Goal: Find specific page/section: Find specific page/section

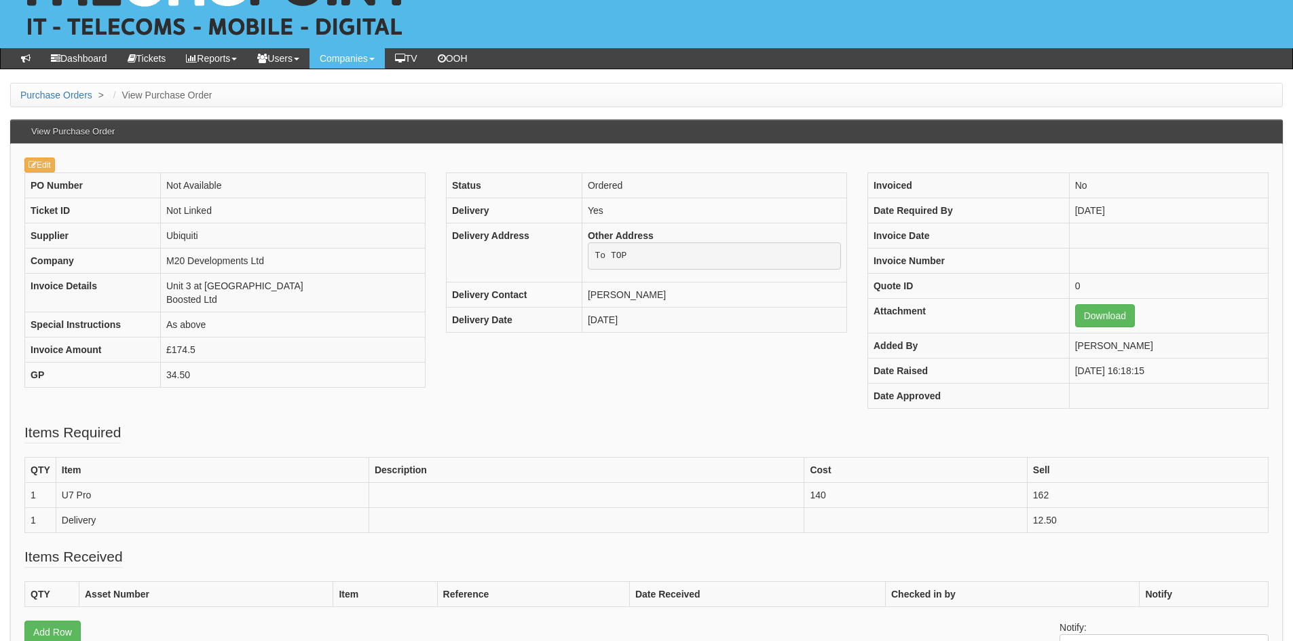
scroll to position [56, 0]
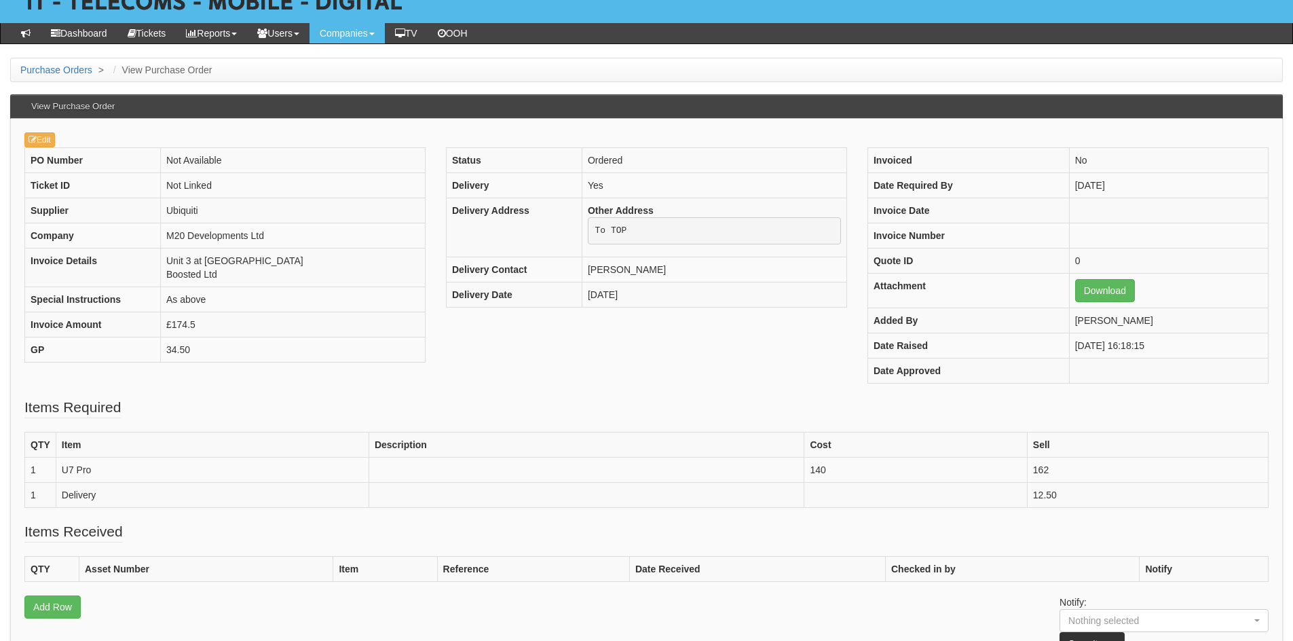
scroll to position [84, 0]
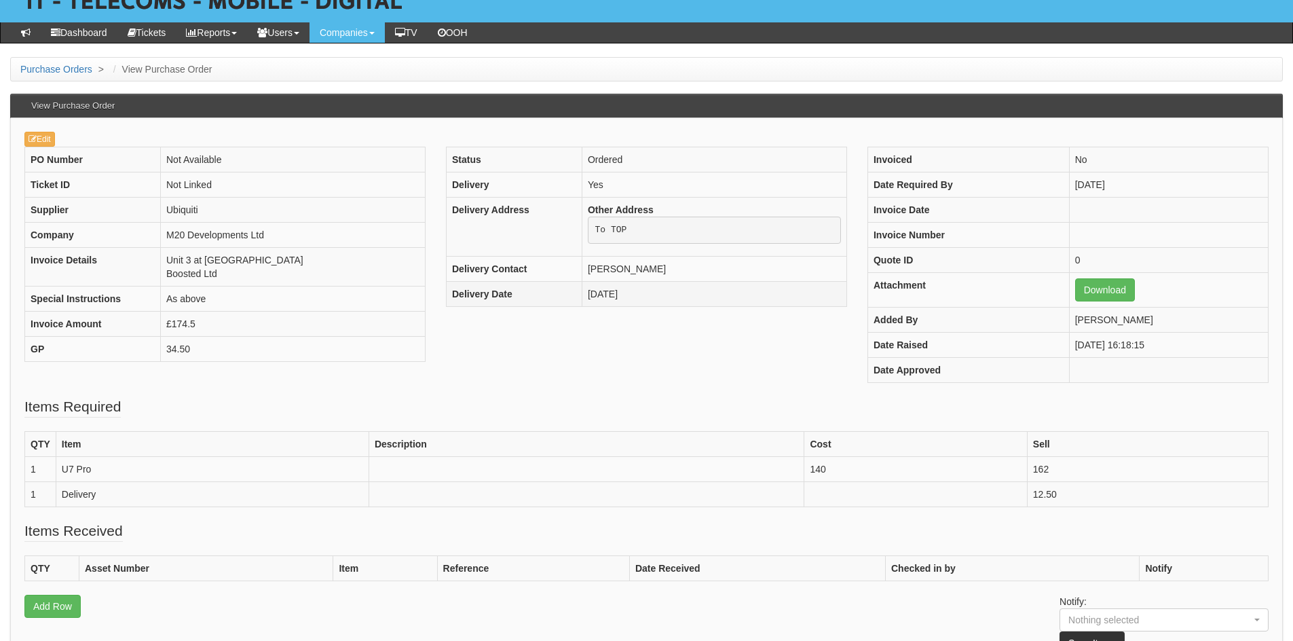
drag, startPoint x: 586, startPoint y: 291, endPoint x: 664, endPoint y: 291, distance: 77.4
click at [664, 291] on td "[DATE]" at bounding box center [714, 293] width 265 height 25
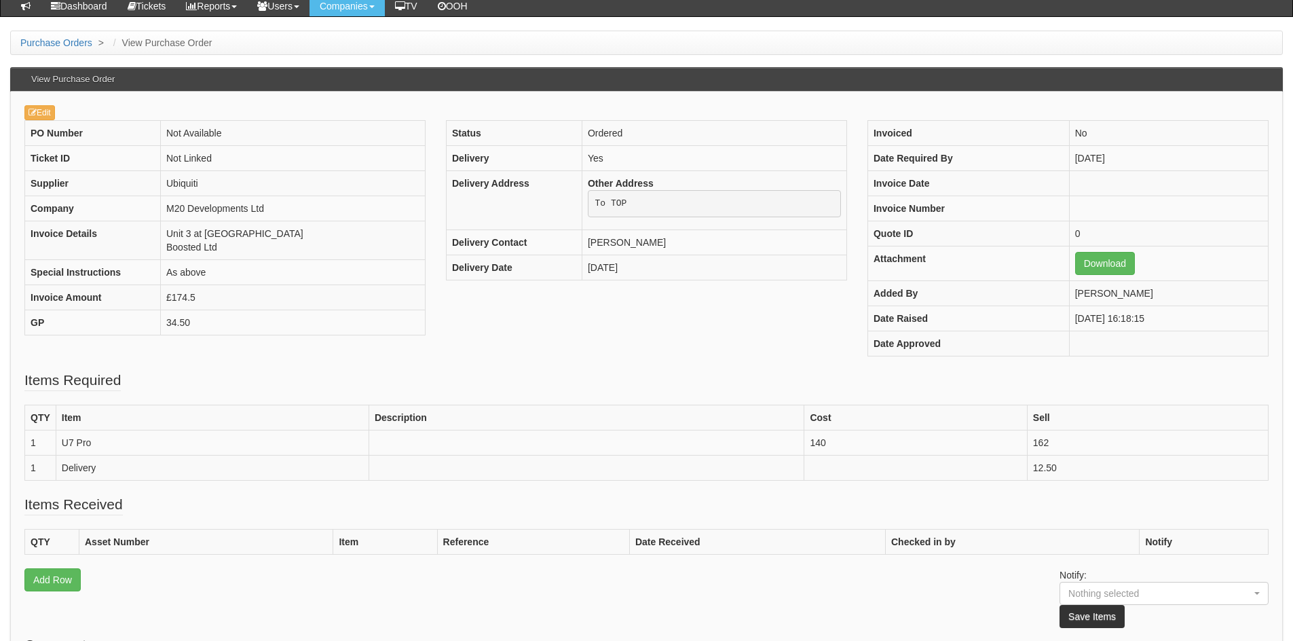
scroll to position [0, 0]
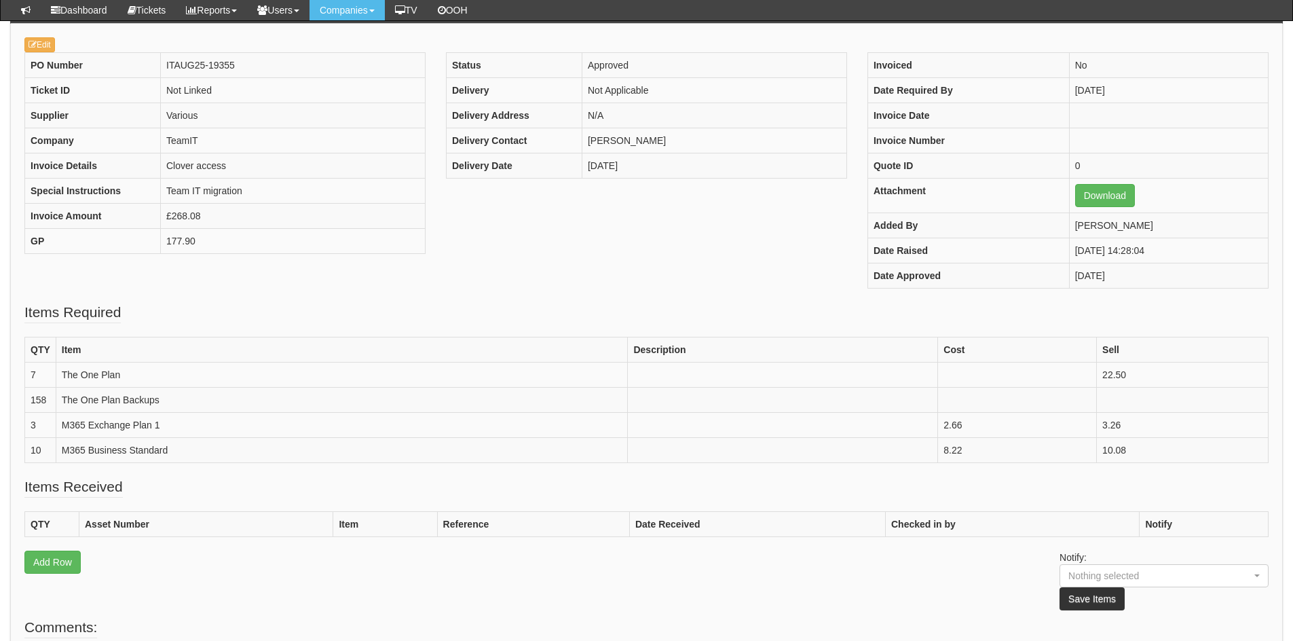
scroll to position [145, 0]
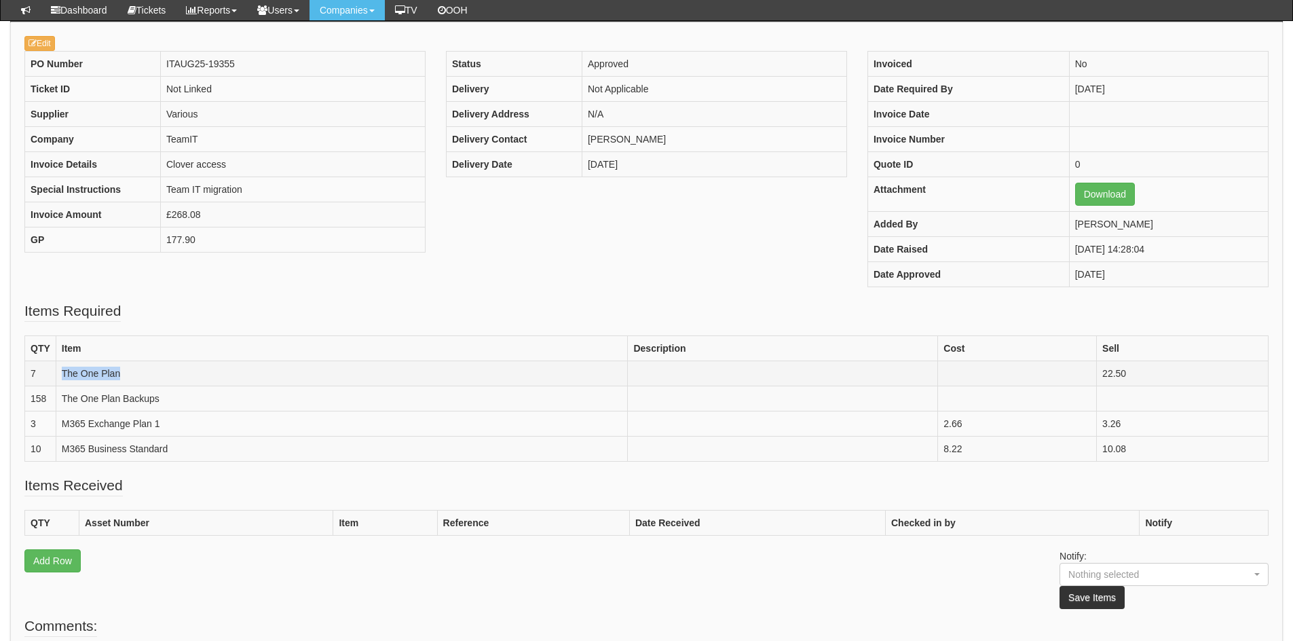
drag, startPoint x: 90, startPoint y: 372, endPoint x: 155, endPoint y: 372, distance: 65.2
click at [155, 372] on td "The One Plan" at bounding box center [342, 373] width 572 height 25
click at [145, 372] on td "The One Plan" at bounding box center [342, 373] width 572 height 25
drag, startPoint x: 132, startPoint y: 373, endPoint x: 26, endPoint y: 373, distance: 105.2
click at [26, 373] on tr "7 The One Plan 22.50" at bounding box center [646, 373] width 1243 height 25
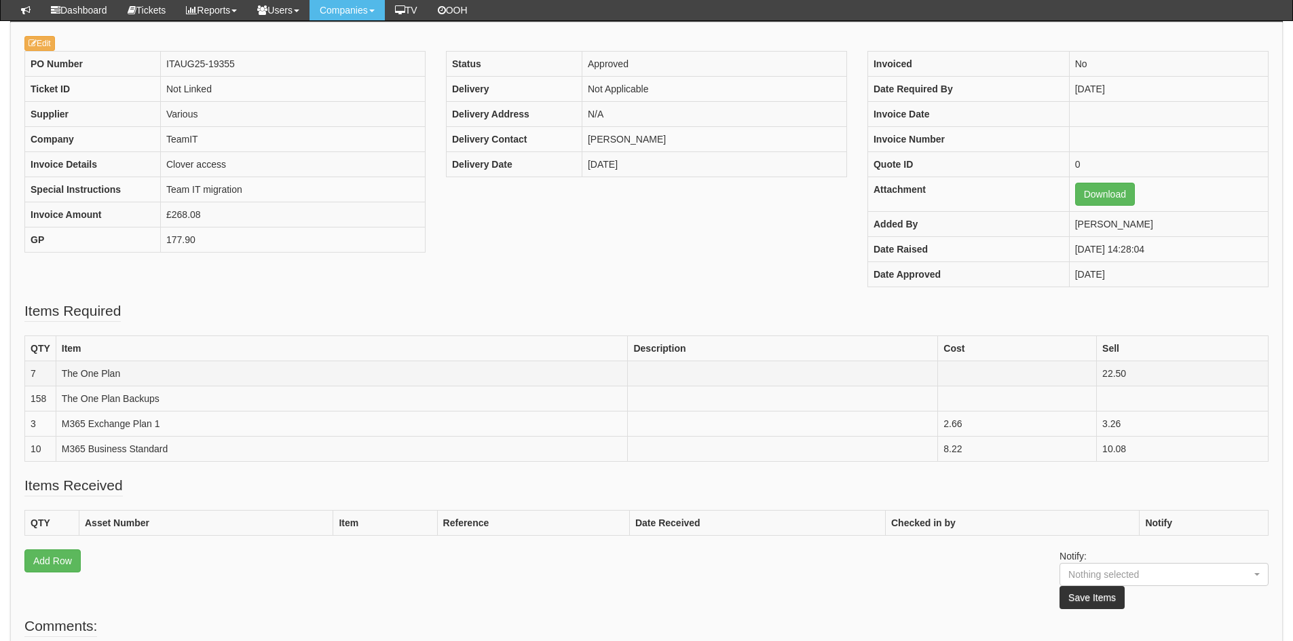
click at [145, 373] on td "The One Plan" at bounding box center [342, 373] width 572 height 25
drag, startPoint x: 113, startPoint y: 371, endPoint x: -5, endPoint y: 370, distance: 118.1
click at [0, 370] on html "× Send Email × Add Appointment × Create Ticket × Create Proactive Activity × Ad…" at bounding box center [646, 330] width 1293 height 950
click at [121, 383] on td "The One Plan" at bounding box center [342, 373] width 572 height 25
drag, startPoint x: 131, startPoint y: 370, endPoint x: 26, endPoint y: 370, distance: 105.2
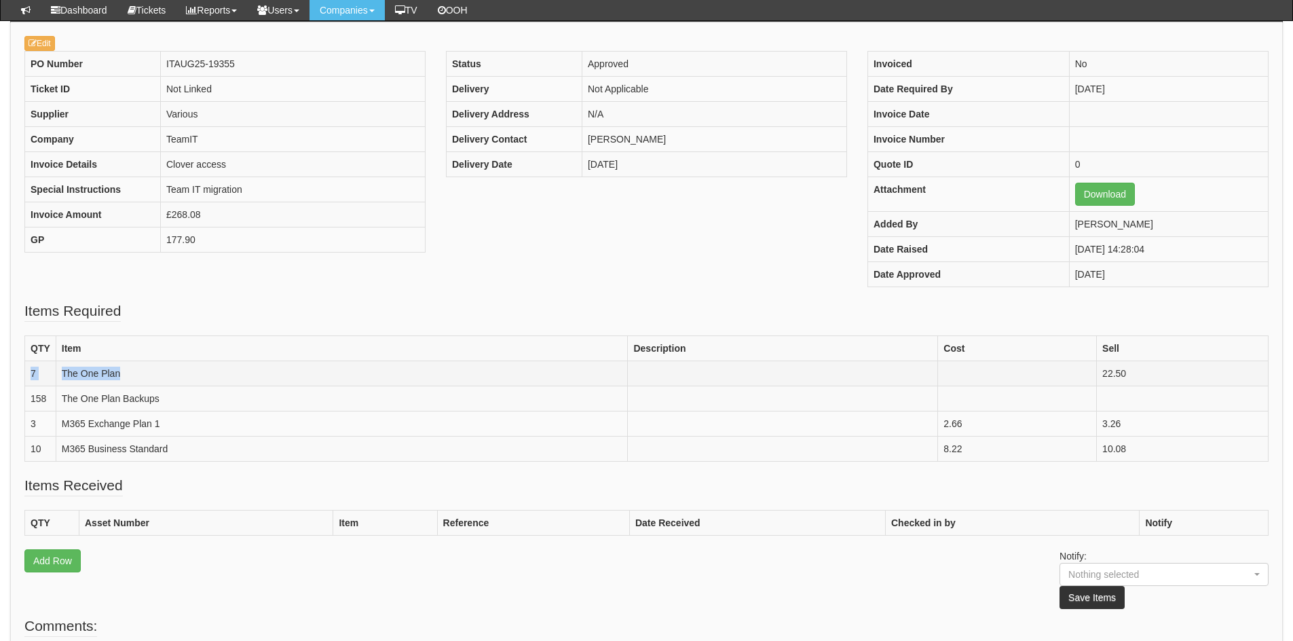
click at [26, 370] on tr "7 The One Plan 22.50" at bounding box center [646, 373] width 1243 height 25
click at [297, 371] on td "The One Plan" at bounding box center [342, 373] width 572 height 25
drag, startPoint x: 1116, startPoint y: 447, endPoint x: 1174, endPoint y: 447, distance: 58.4
click at [1174, 447] on td "10.08" at bounding box center [1183, 448] width 172 height 25
drag, startPoint x: 1155, startPoint y: 447, endPoint x: 1141, endPoint y: 447, distance: 14.3
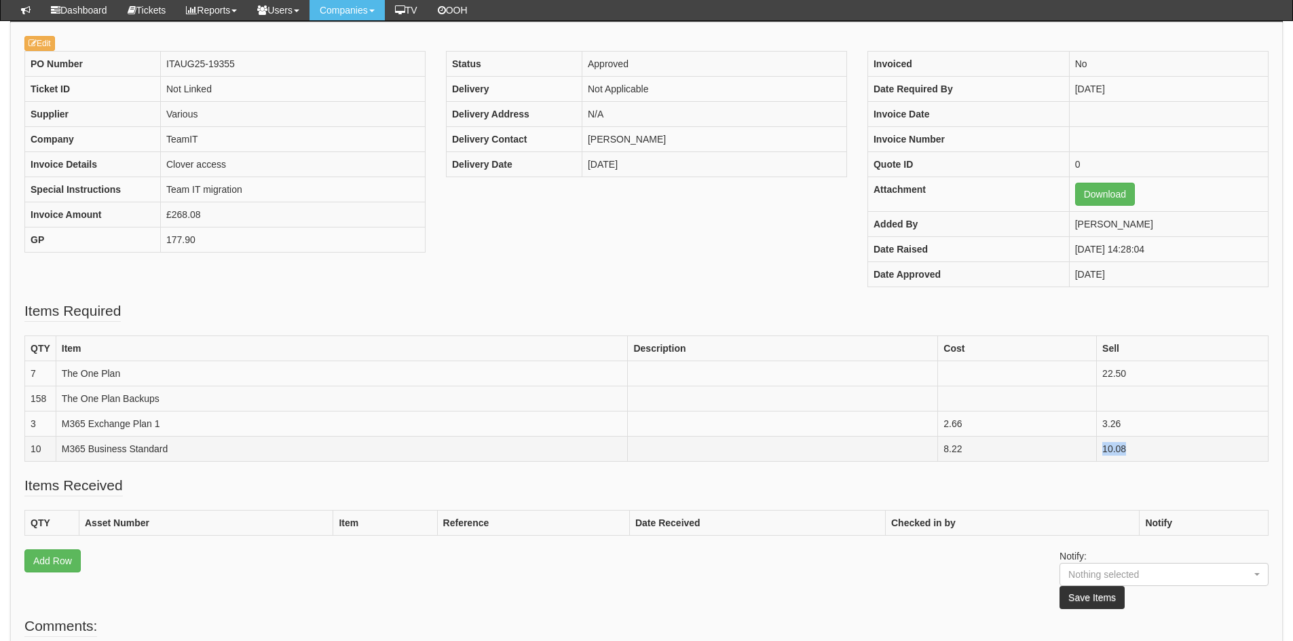
click at [1155, 447] on td "10.08" at bounding box center [1183, 448] width 172 height 25
drag, startPoint x: 1141, startPoint y: 447, endPoint x: 1097, endPoint y: 443, distance: 43.6
click at [1097, 443] on td "10.08" at bounding box center [1183, 448] width 172 height 25
click at [1134, 447] on td "10.08" at bounding box center [1183, 448] width 172 height 25
drag, startPoint x: 1120, startPoint y: 449, endPoint x: 1090, endPoint y: 448, distance: 29.9
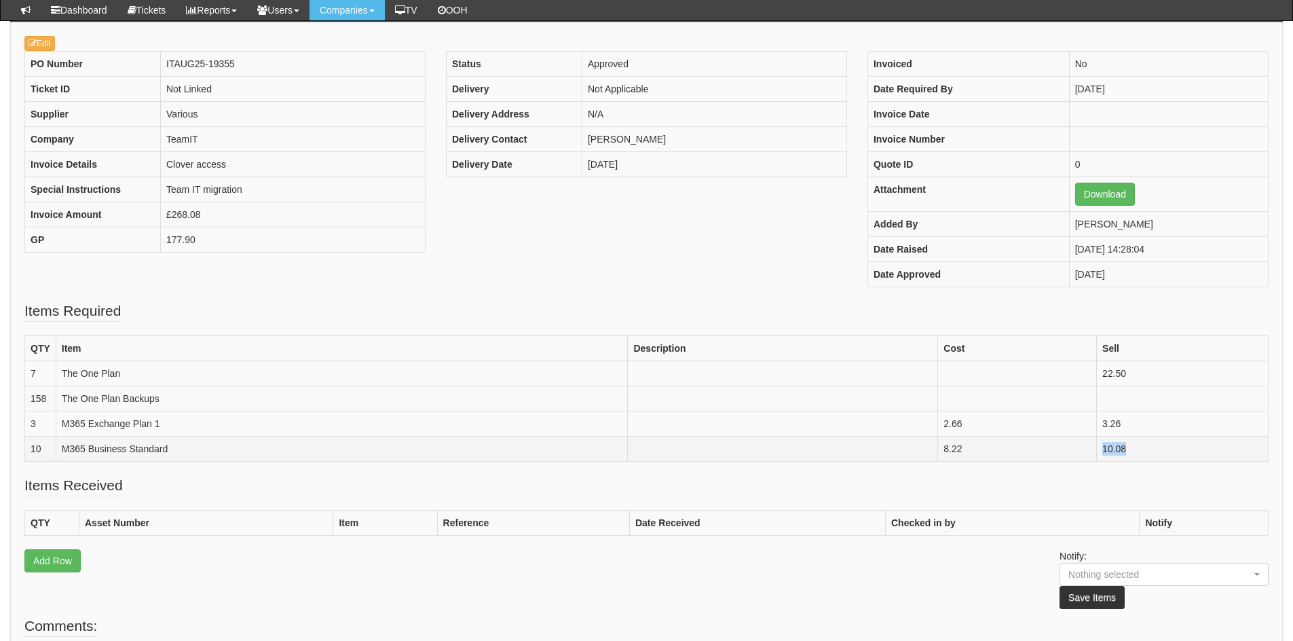
click at [1090, 448] on tr "10 M365 Business Standard 8.22 10.08" at bounding box center [646, 448] width 1243 height 25
click at [1121, 449] on td "10.08" at bounding box center [1183, 448] width 172 height 25
drag, startPoint x: 1107, startPoint y: 447, endPoint x: 1151, endPoint y: 449, distance: 44.1
click at [1151, 449] on td "10.08" at bounding box center [1183, 448] width 172 height 25
drag, startPoint x: 60, startPoint y: 425, endPoint x: 176, endPoint y: 426, distance: 116.1
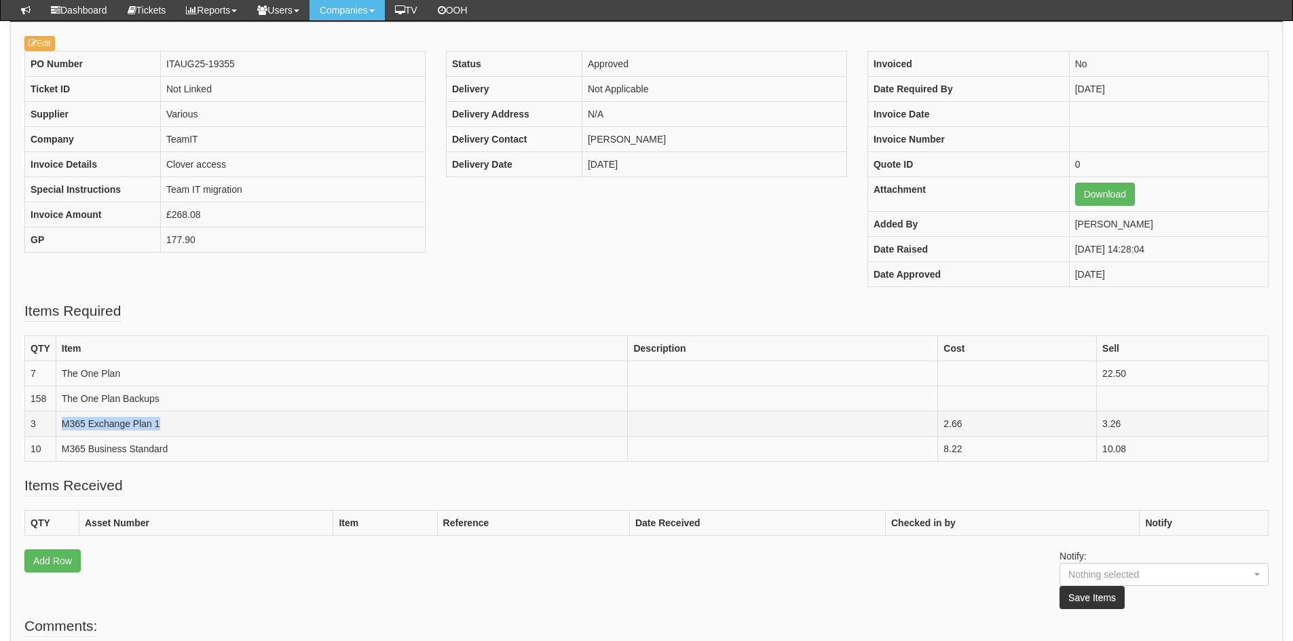
click at [176, 426] on td "M365 Exchange Plan 1" at bounding box center [342, 423] width 572 height 25
click at [164, 423] on td "M365 Exchange Plan 1" at bounding box center [342, 423] width 572 height 25
drag, startPoint x: 164, startPoint y: 424, endPoint x: 91, endPoint y: 421, distance: 73.4
click at [91, 421] on td "M365 Exchange Plan 1" at bounding box center [342, 423] width 572 height 25
copy td "Exchange Plan 1"
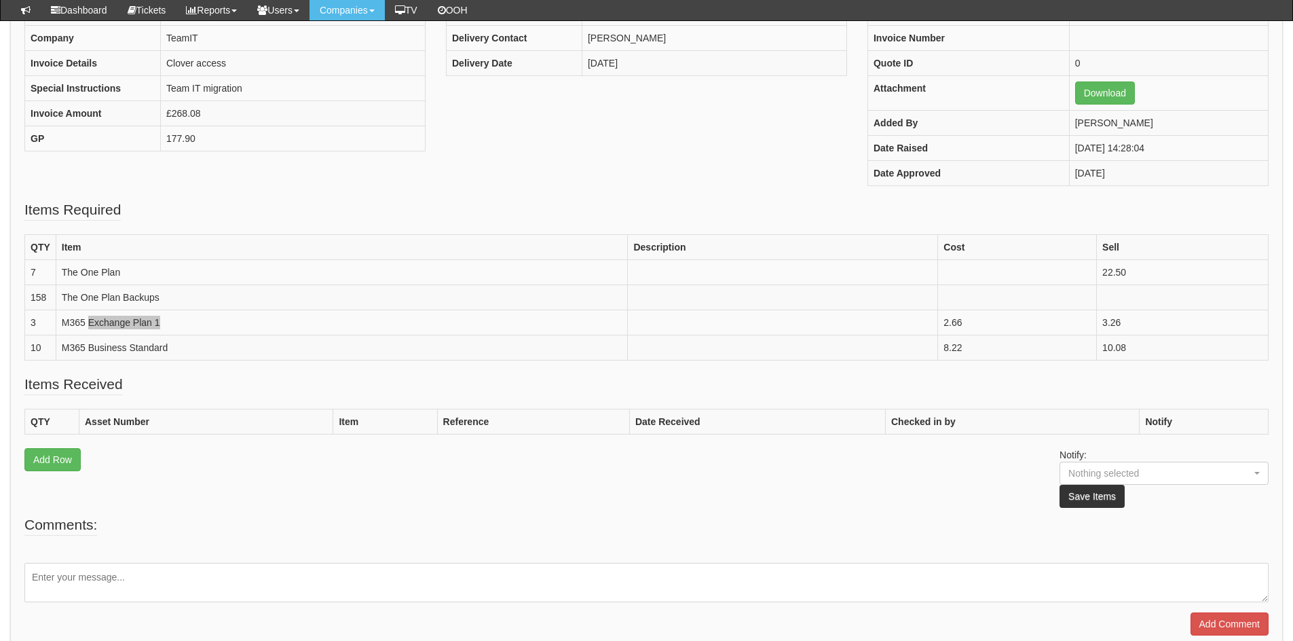
scroll to position [274, 0]
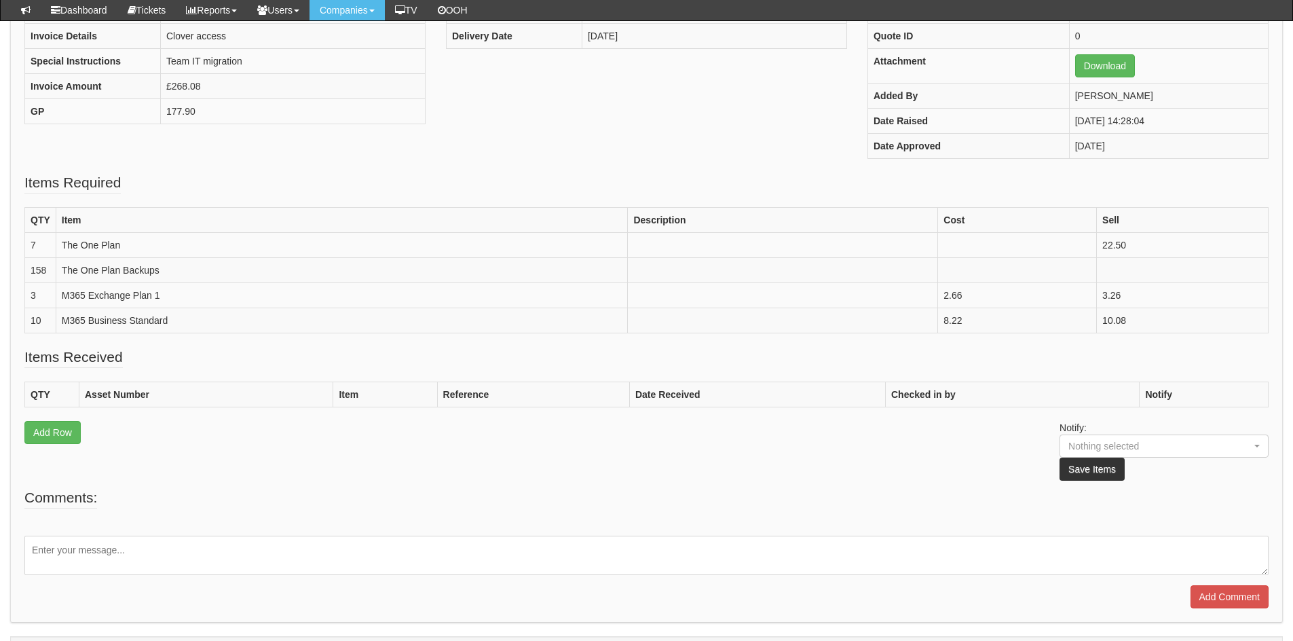
click at [127, 544] on textarea at bounding box center [646, 554] width 1244 height 39
type textarea "365 licenses applied in Ingram and cancelled in app river - scheduled 14/09/25.…"
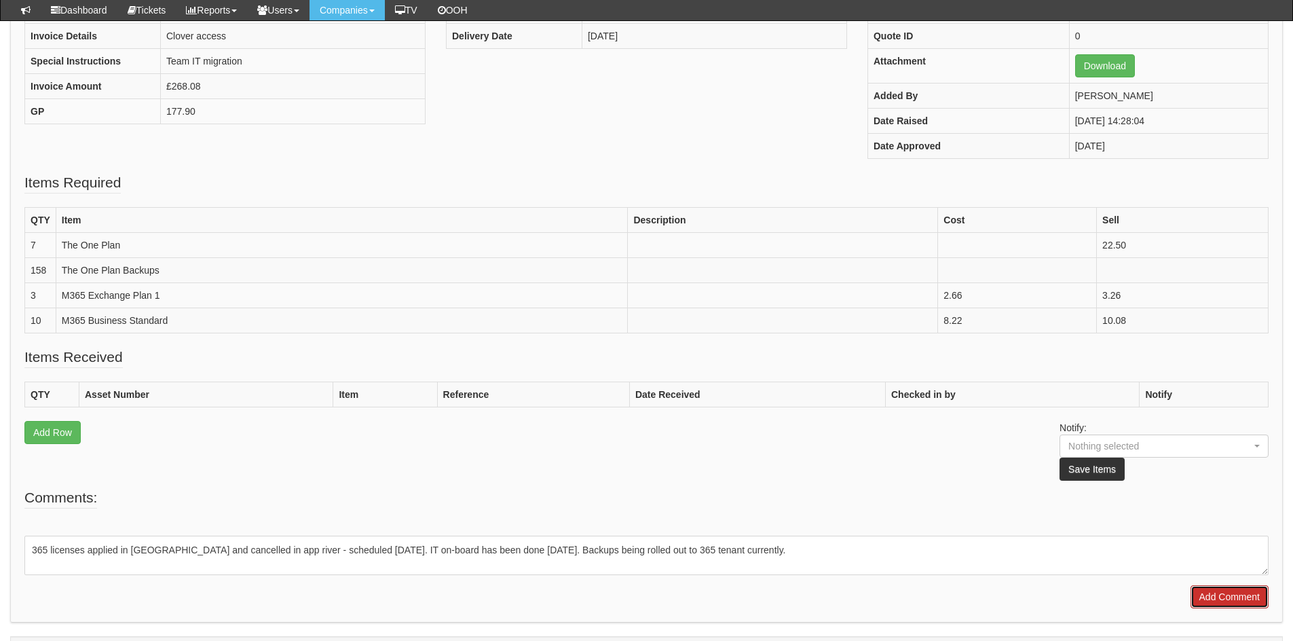
click at [1216, 602] on input "Add Comment" at bounding box center [1229, 596] width 78 height 23
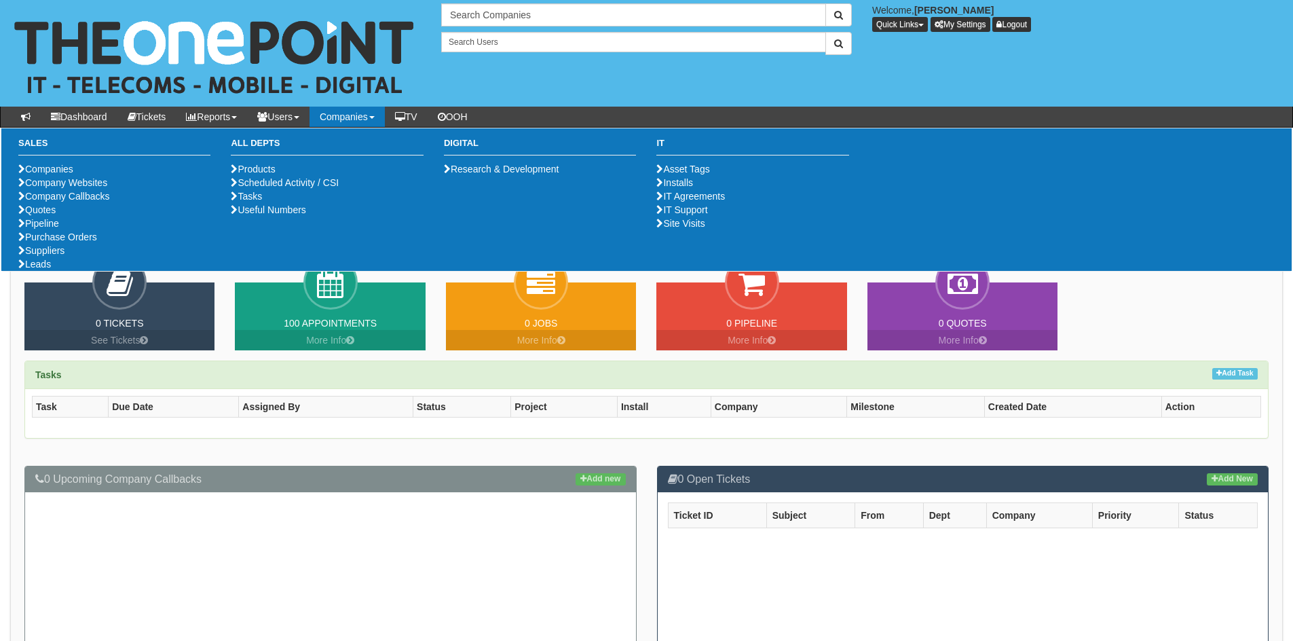
click at [59, 271] on ul "Companies Company Websites Company Callbacks Quotes Pipeline Purchase Orders Su…" at bounding box center [114, 216] width 192 height 109
click at [69, 242] on link "Purchase Orders" at bounding box center [57, 236] width 79 height 11
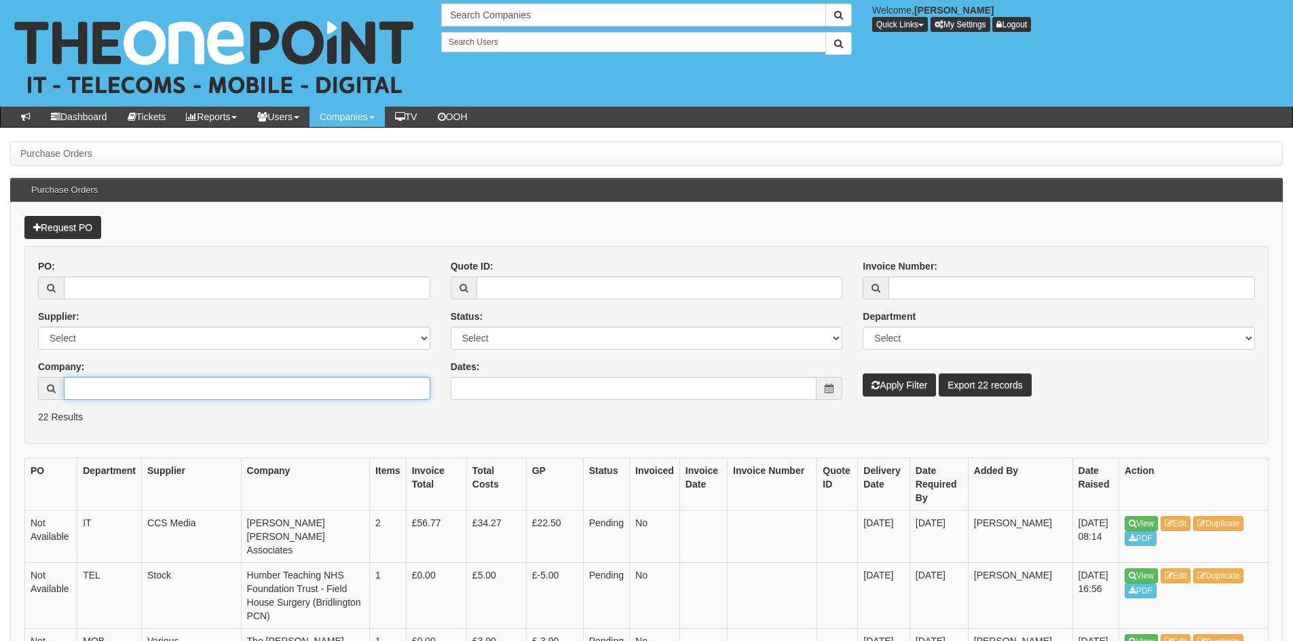
click at [126, 384] on input "Company:" at bounding box center [247, 388] width 367 height 23
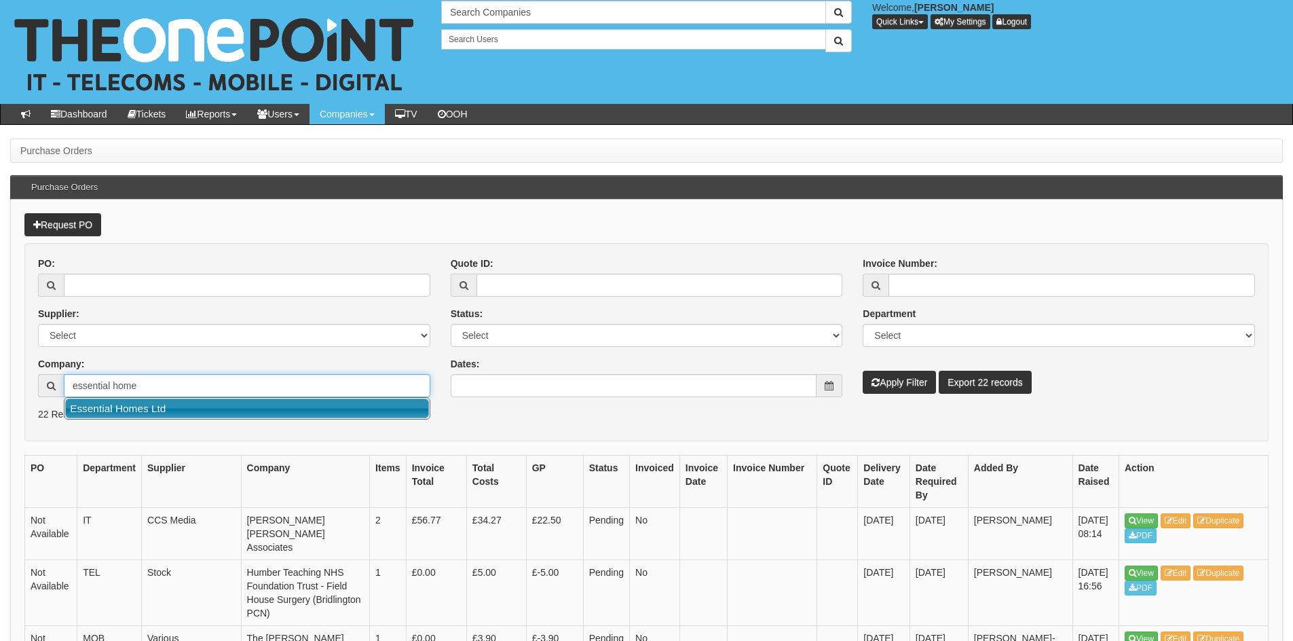
click at [209, 410] on link "Essential Homes Ltd" at bounding box center [247, 408] width 364 height 20
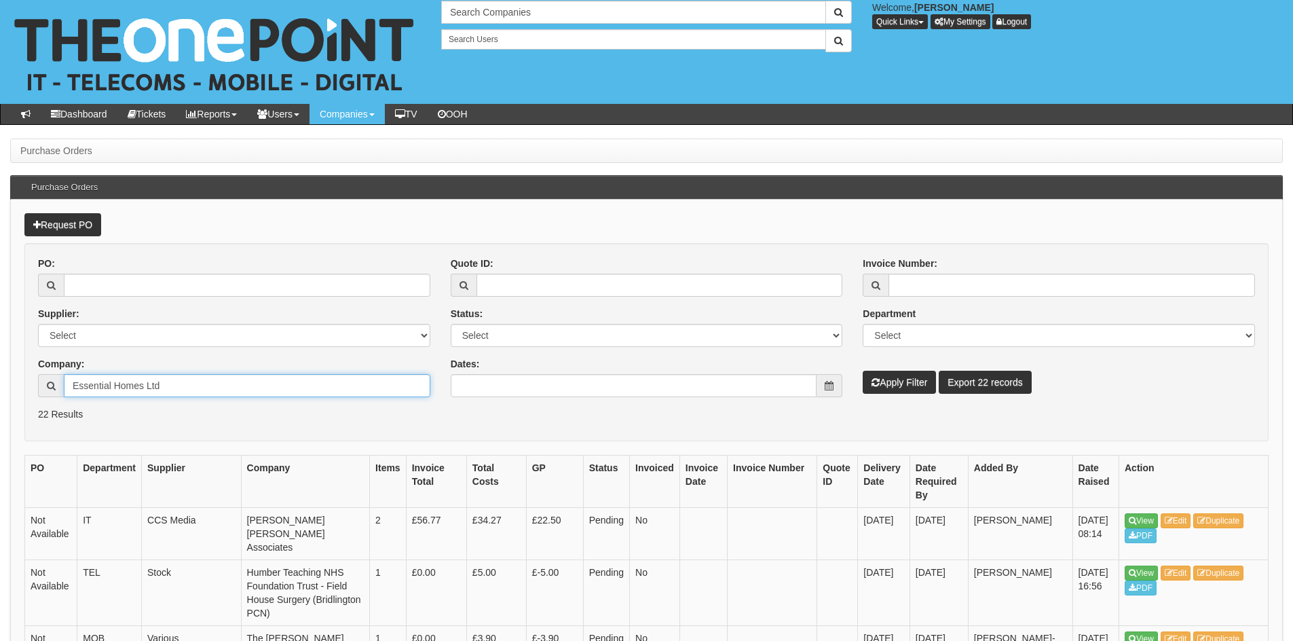
type input "Essential Homes Ltd"
click at [892, 371] on button "Apply Filter" at bounding box center [899, 382] width 73 height 23
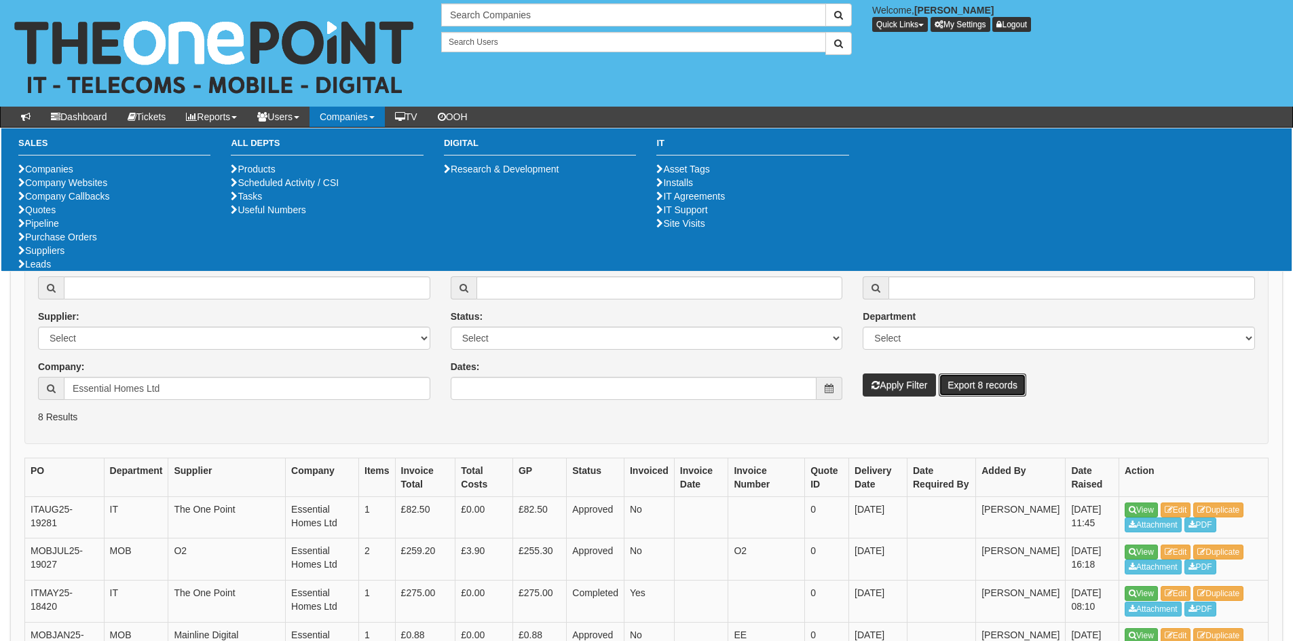
click at [999, 383] on link "Export 8 records" at bounding box center [983, 384] width 88 height 23
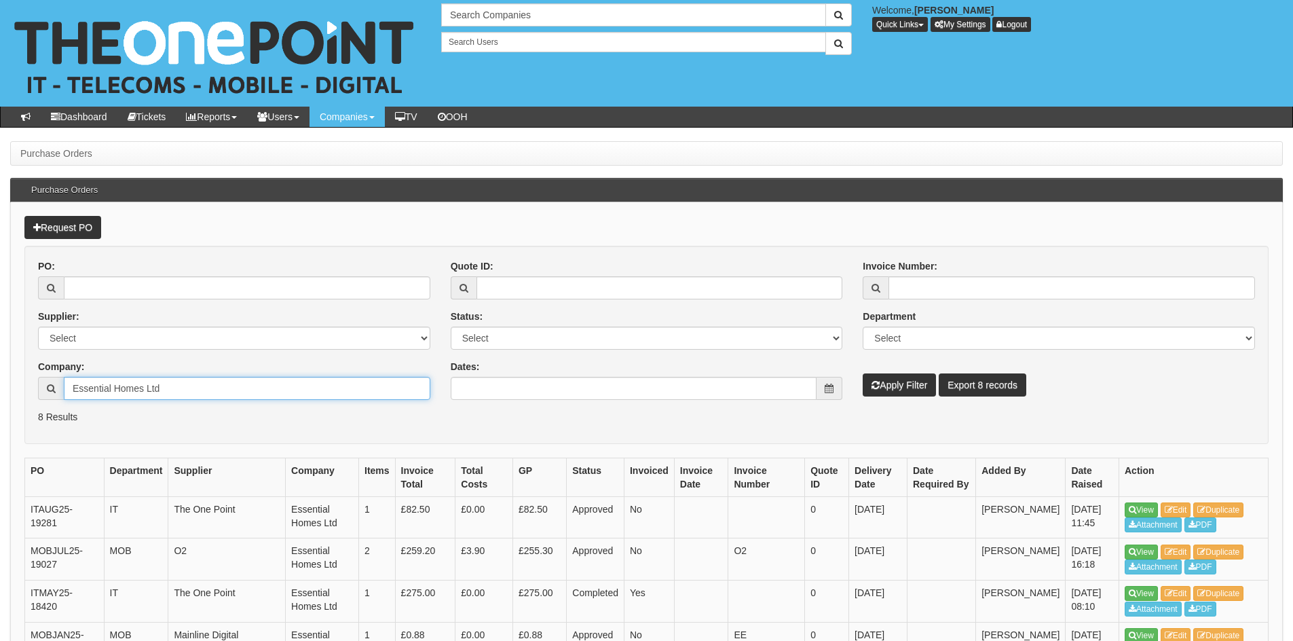
drag, startPoint x: 201, startPoint y: 383, endPoint x: 79, endPoint y: 392, distance: 122.5
click at [79, 392] on input "Essential Homes Ltd" at bounding box center [247, 388] width 367 height 23
type input "E"
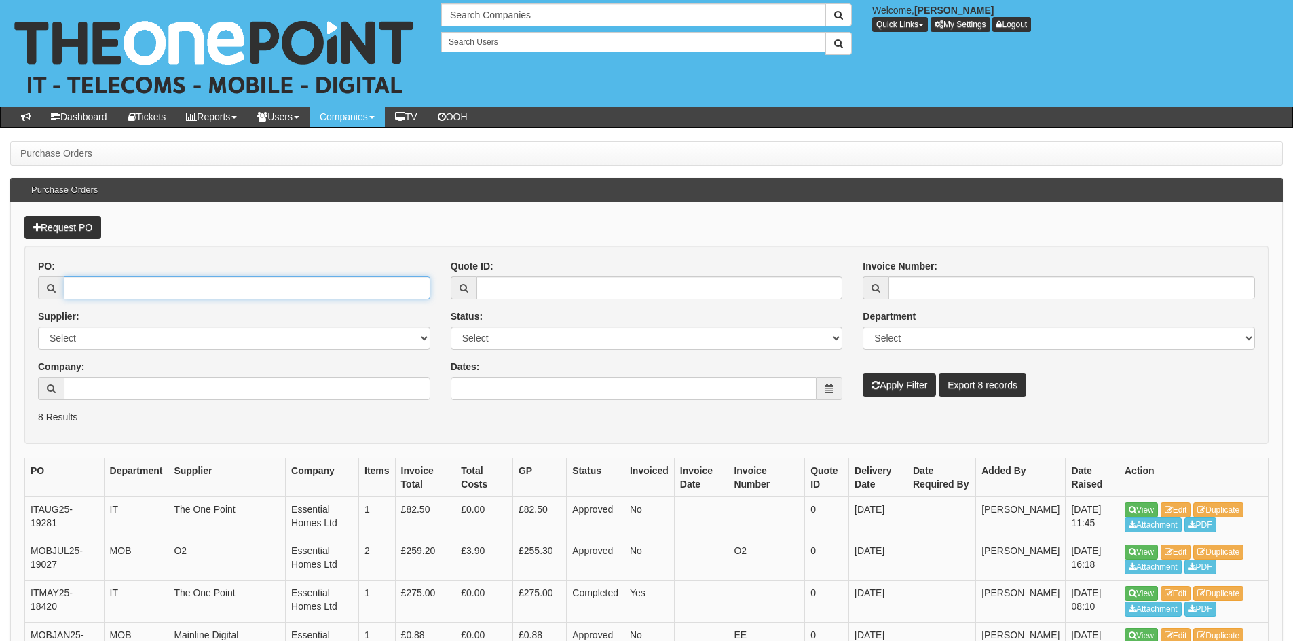
click at [227, 276] on input "PO:" at bounding box center [247, 287] width 367 height 23
paste input "19357"
type input "19357"
click at [880, 387] on button "Apply Filter" at bounding box center [899, 384] width 73 height 23
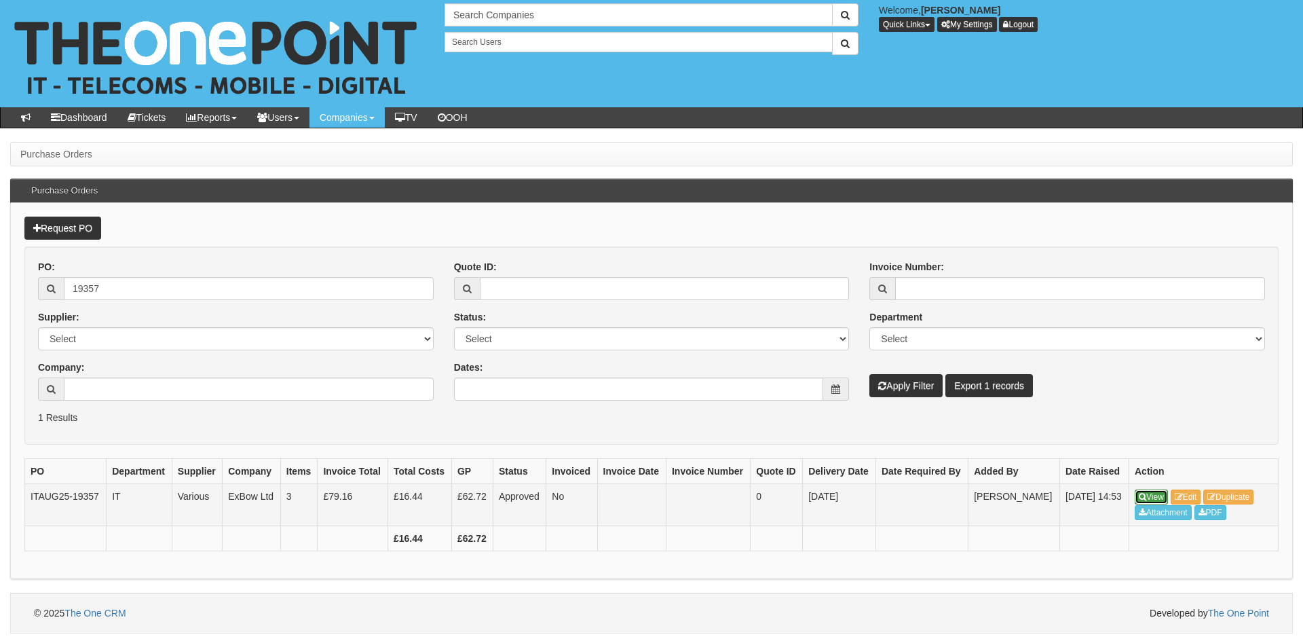
click at [1146, 490] on link "View" at bounding box center [1151, 496] width 33 height 15
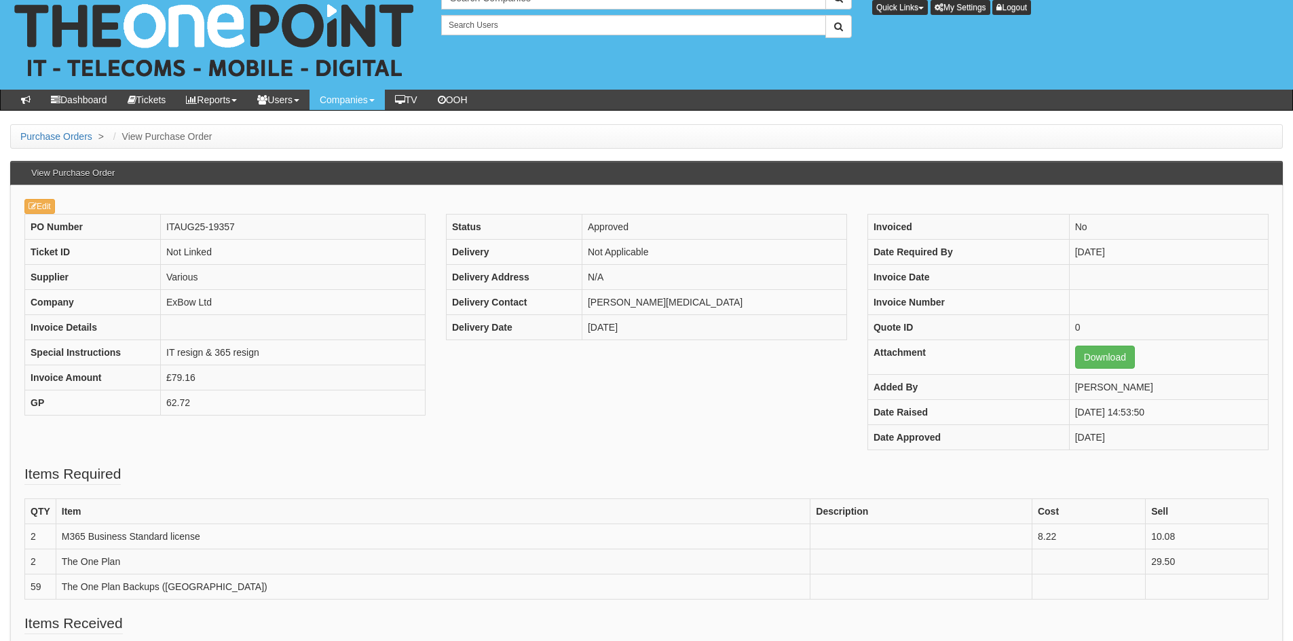
scroll to position [19, 0]
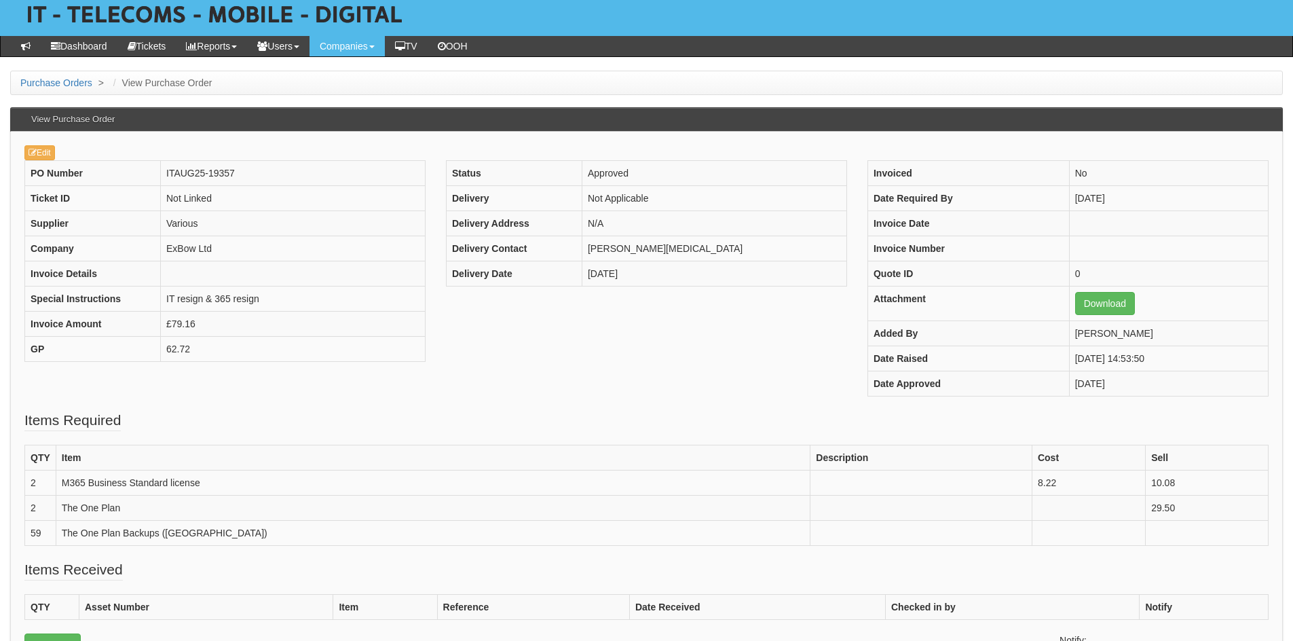
scroll to position [69, 0]
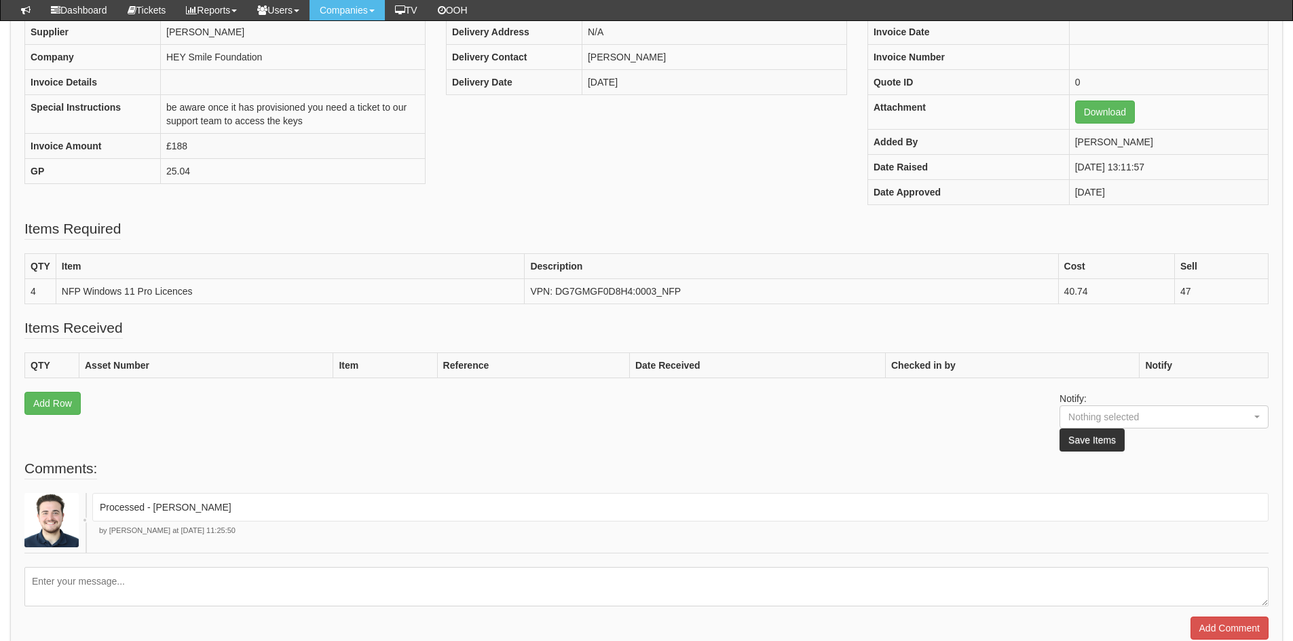
scroll to position [225, 0]
click at [179, 508] on p "Processed - Ingram" at bounding box center [680, 509] width 1161 height 14
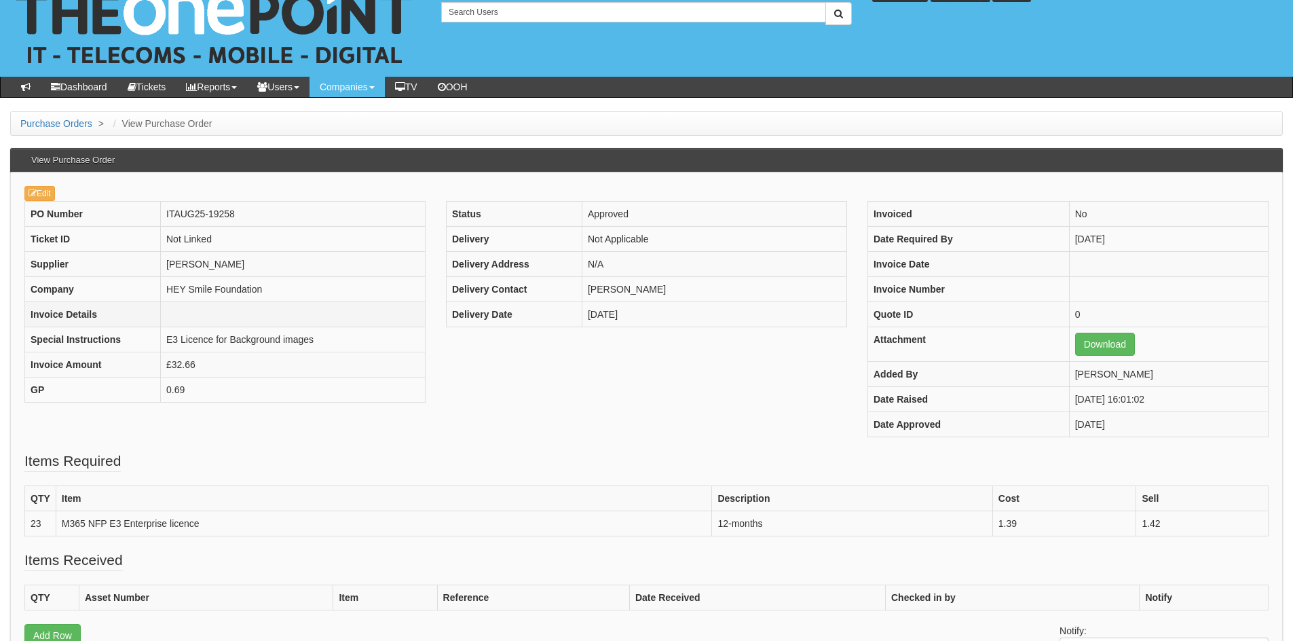
scroll to position [41, 0]
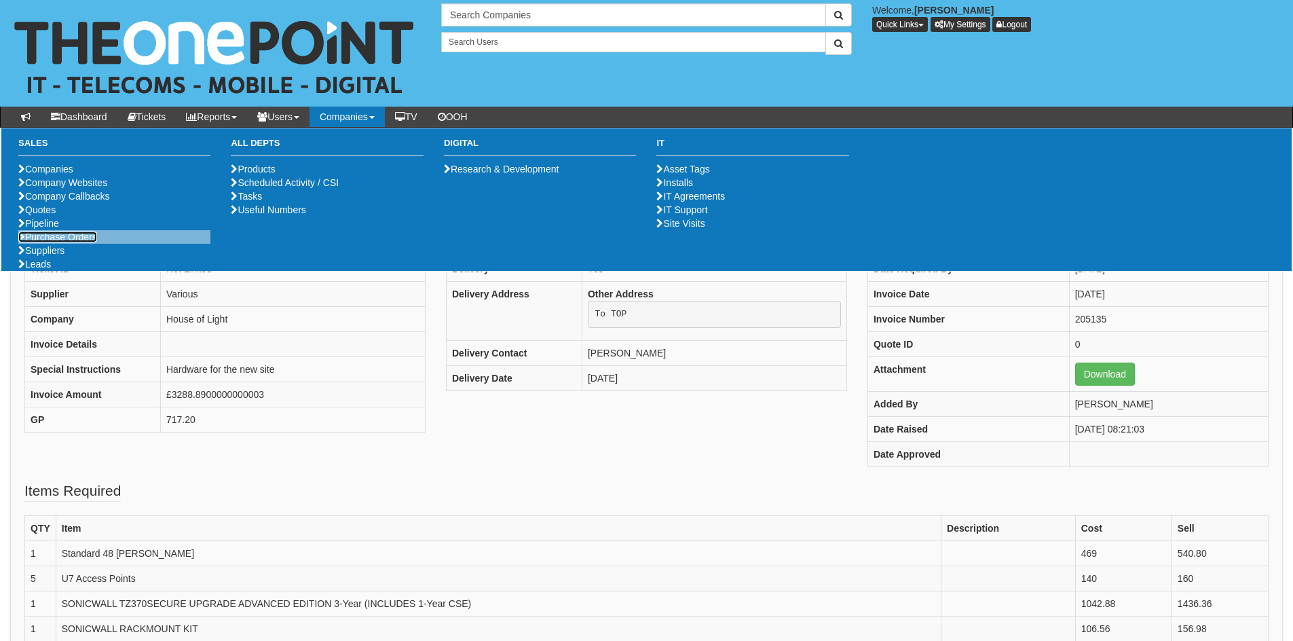
click at [78, 242] on link "Purchase Orders" at bounding box center [57, 236] width 79 height 11
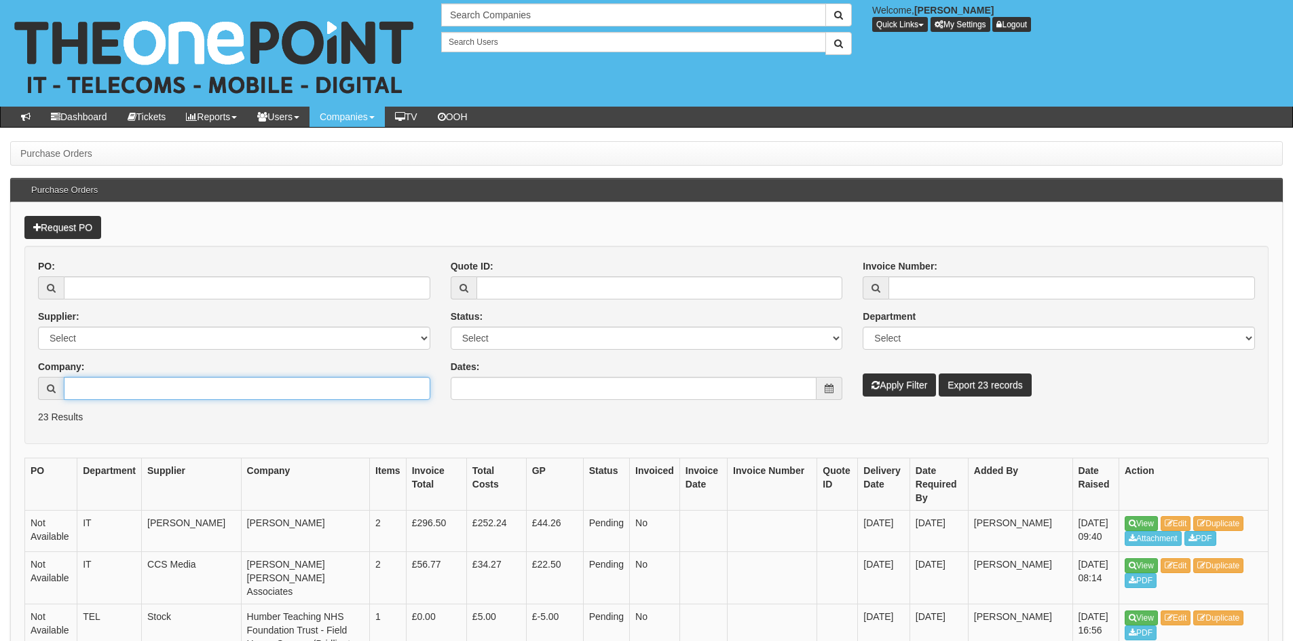
click at [145, 384] on input "Company:" at bounding box center [247, 388] width 367 height 23
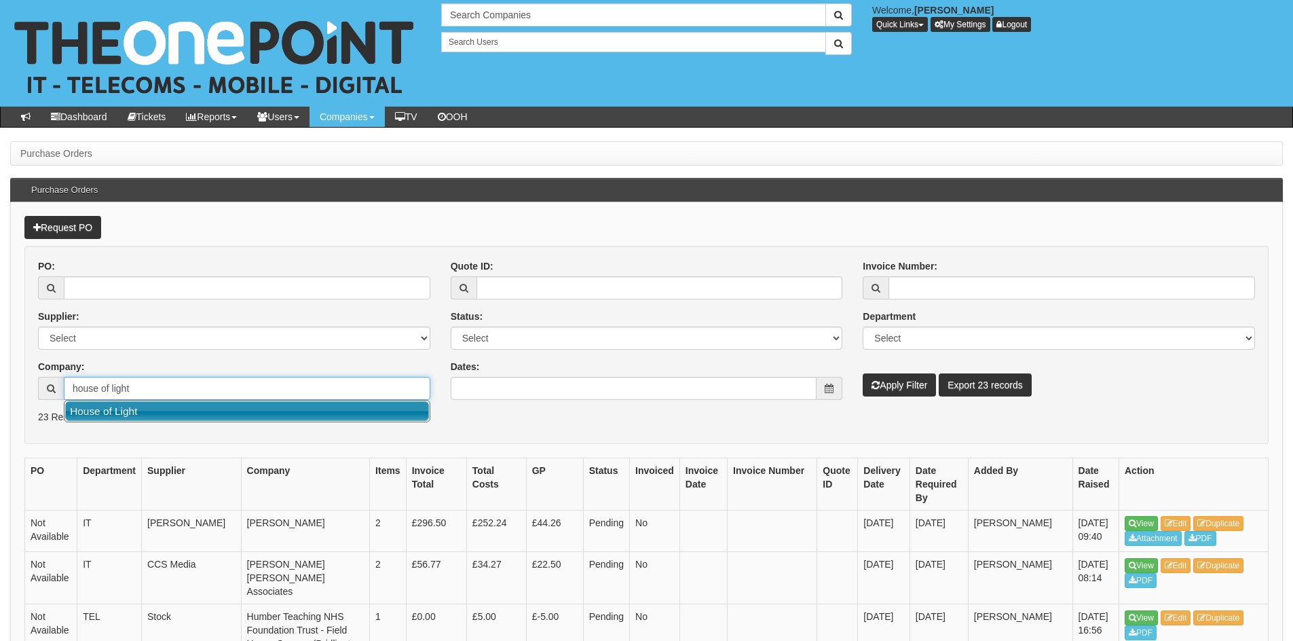
click at [147, 409] on link "House of Light" at bounding box center [247, 411] width 364 height 20
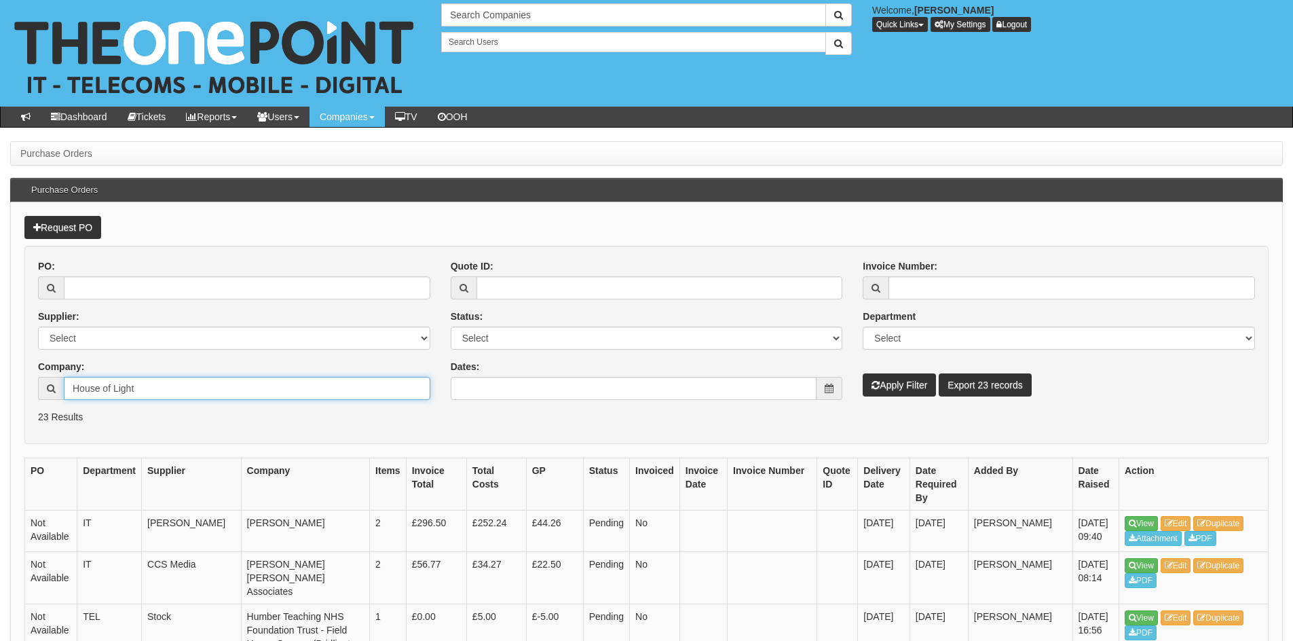
type input "House of Light"
click at [894, 394] on button "Apply Filter" at bounding box center [899, 384] width 73 height 23
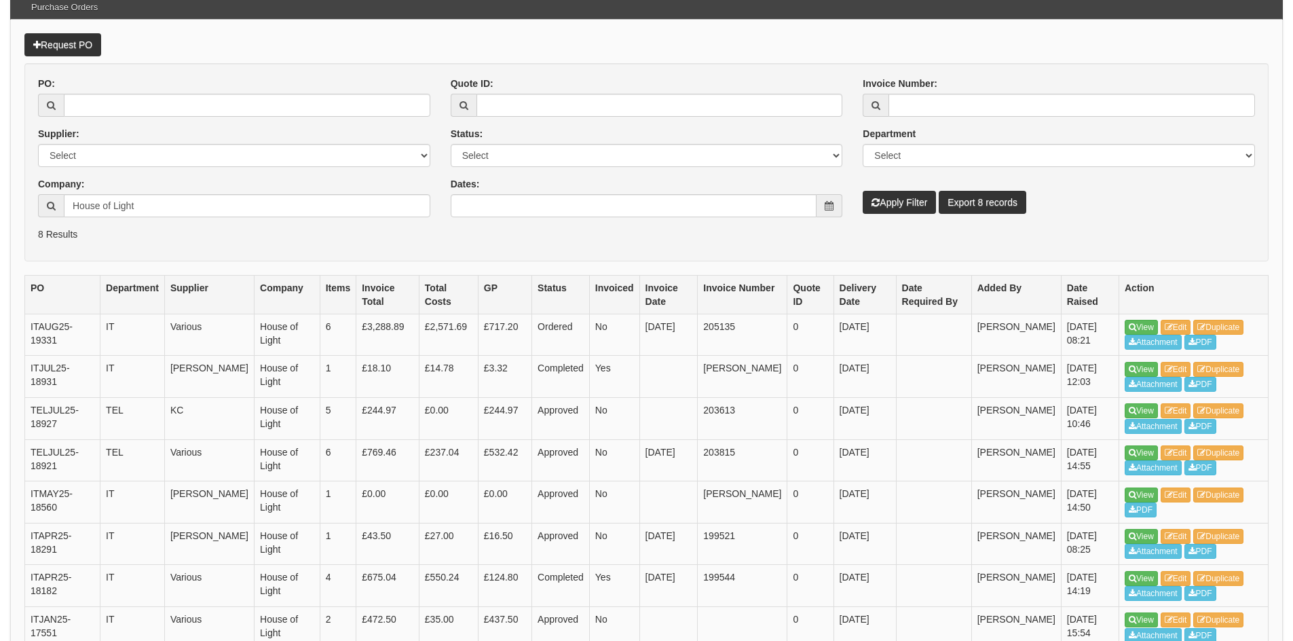
scroll to position [182, 0]
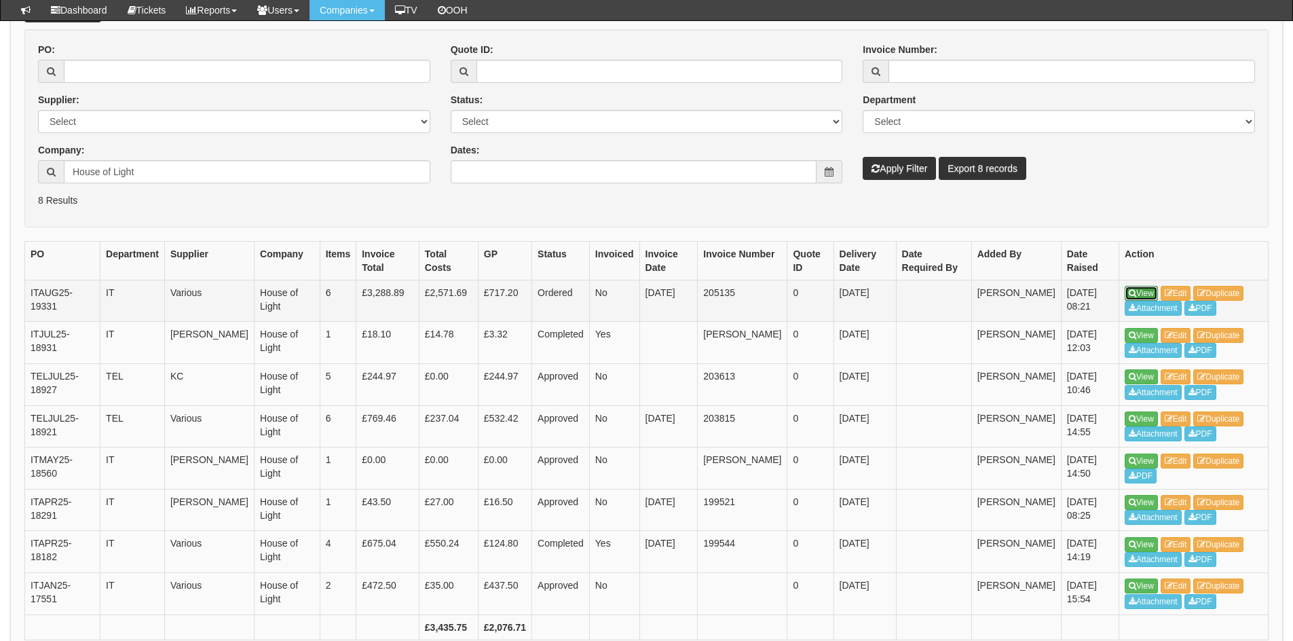
click at [1131, 293] on icon at bounding box center [1132, 293] width 7 height 8
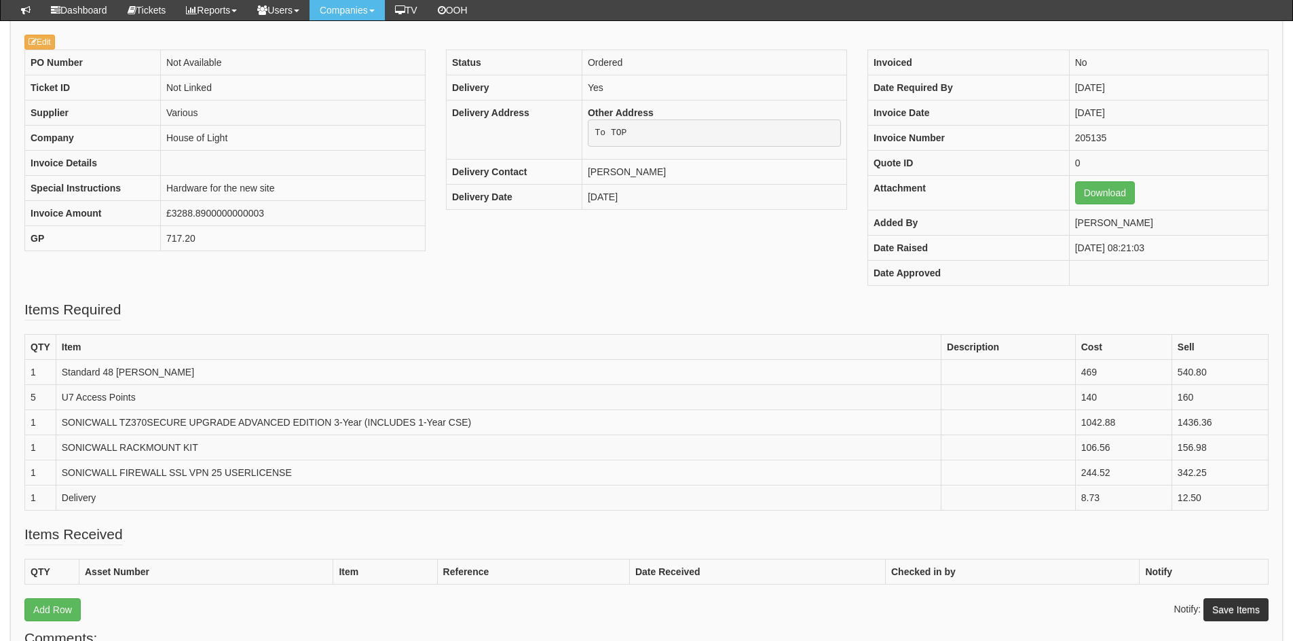
scroll to position [146, 0]
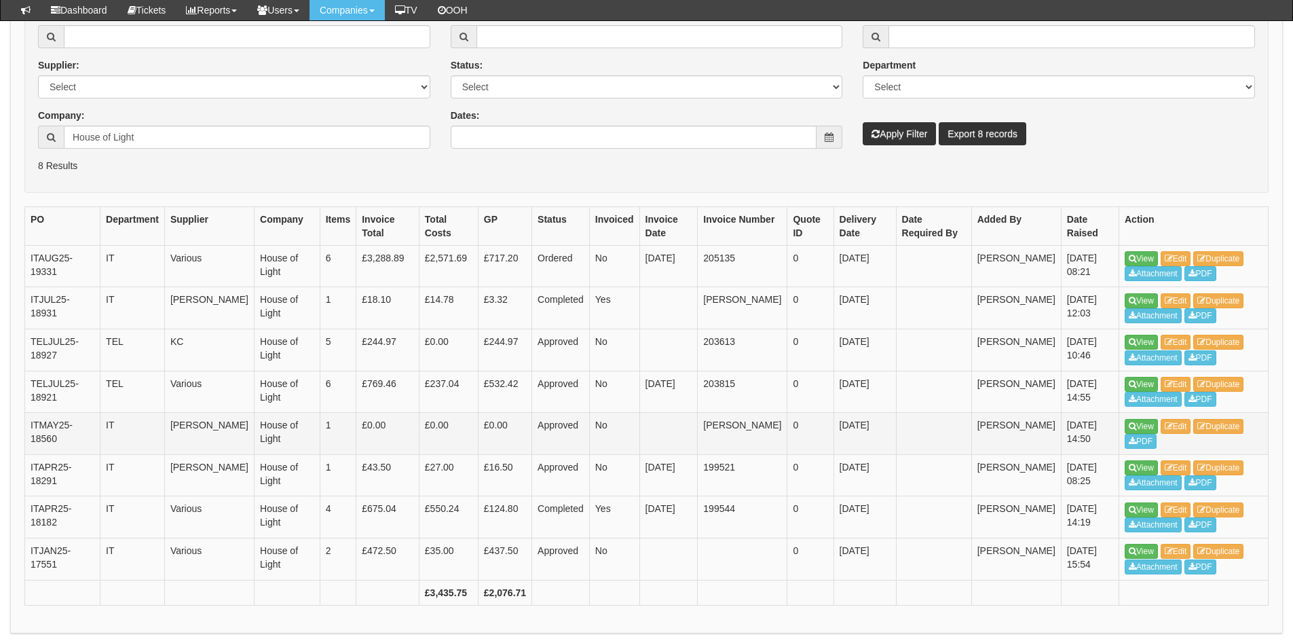
scroll to position [229, 0]
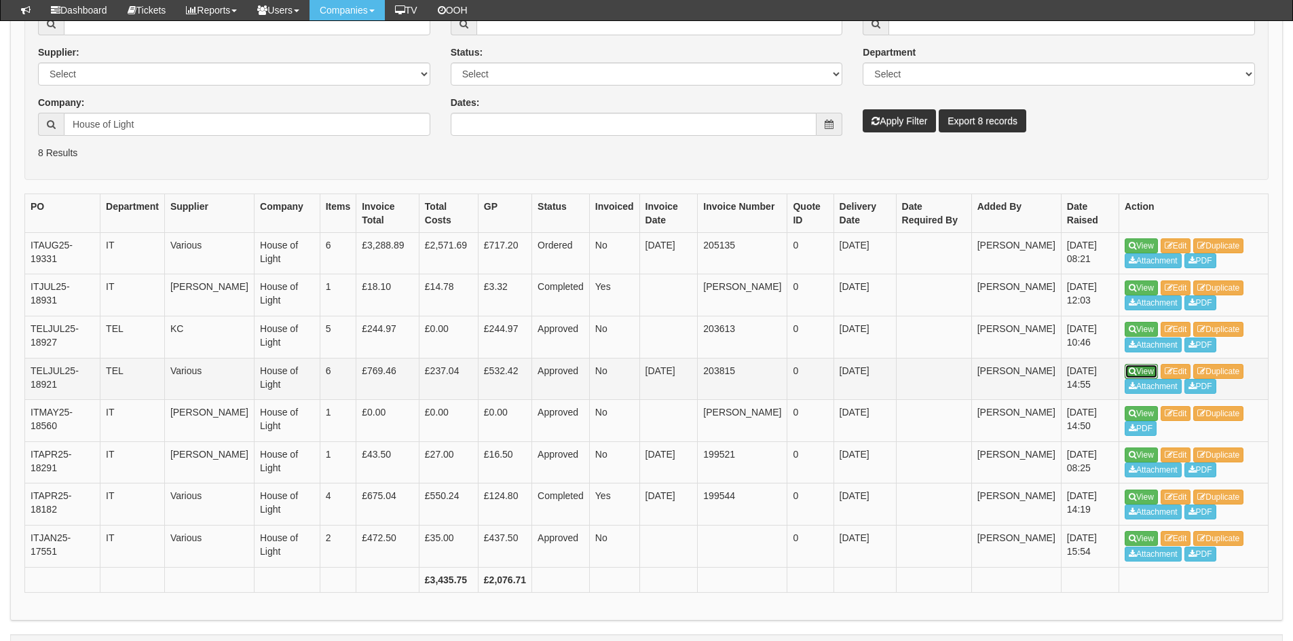
click at [1137, 366] on link "View" at bounding box center [1141, 371] width 33 height 15
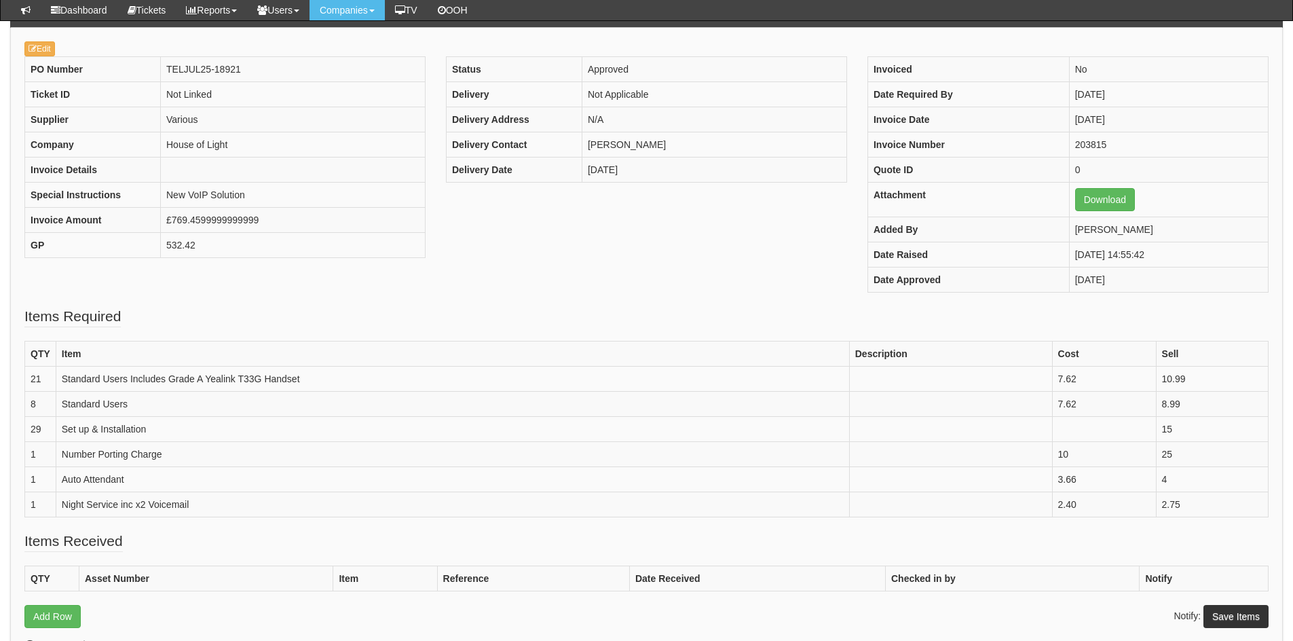
scroll to position [139, 0]
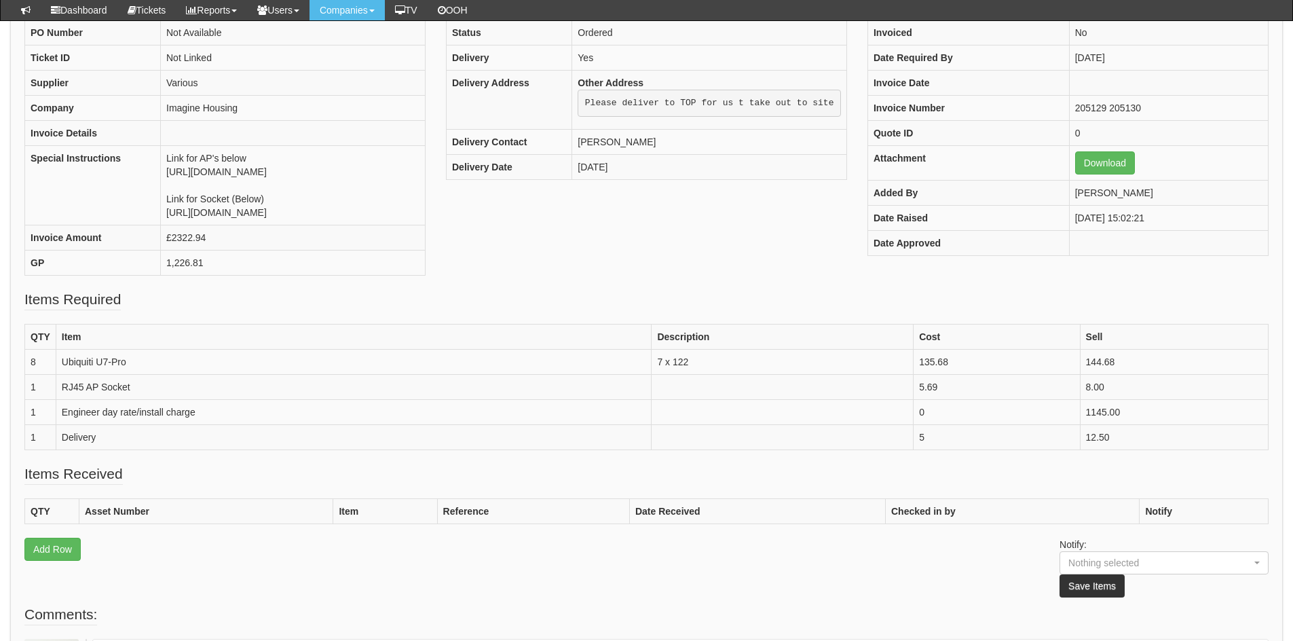
scroll to position [175, 0]
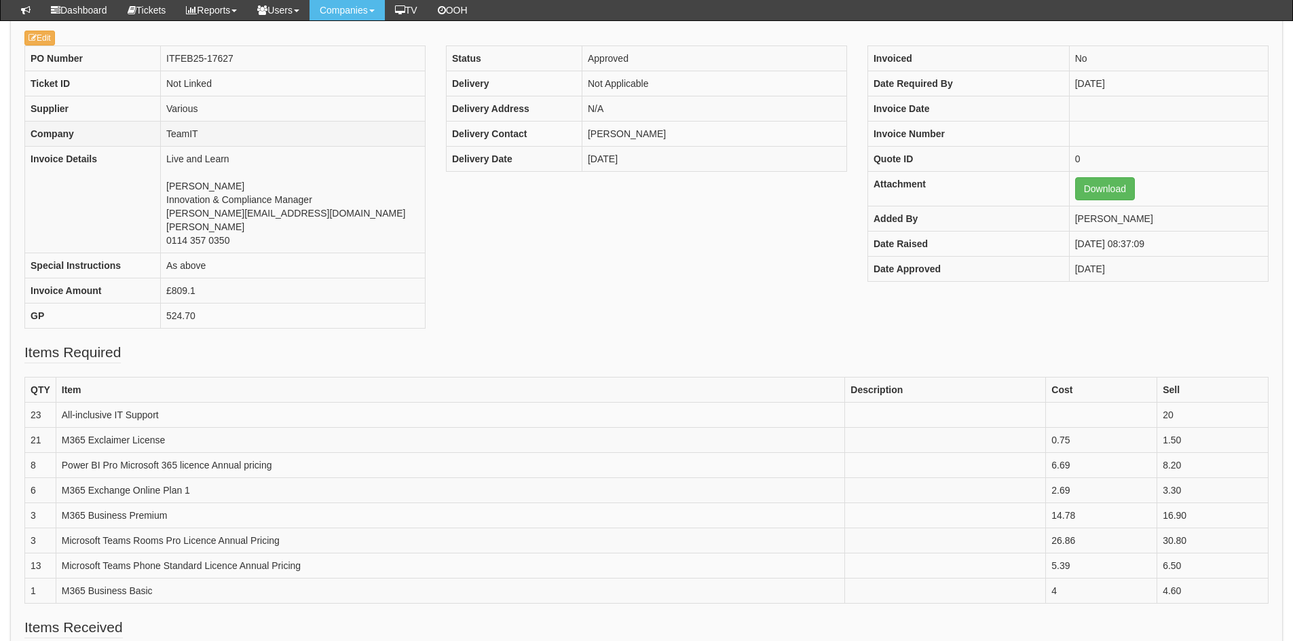
scroll to position [149, 0]
